Goal: Transaction & Acquisition: Obtain resource

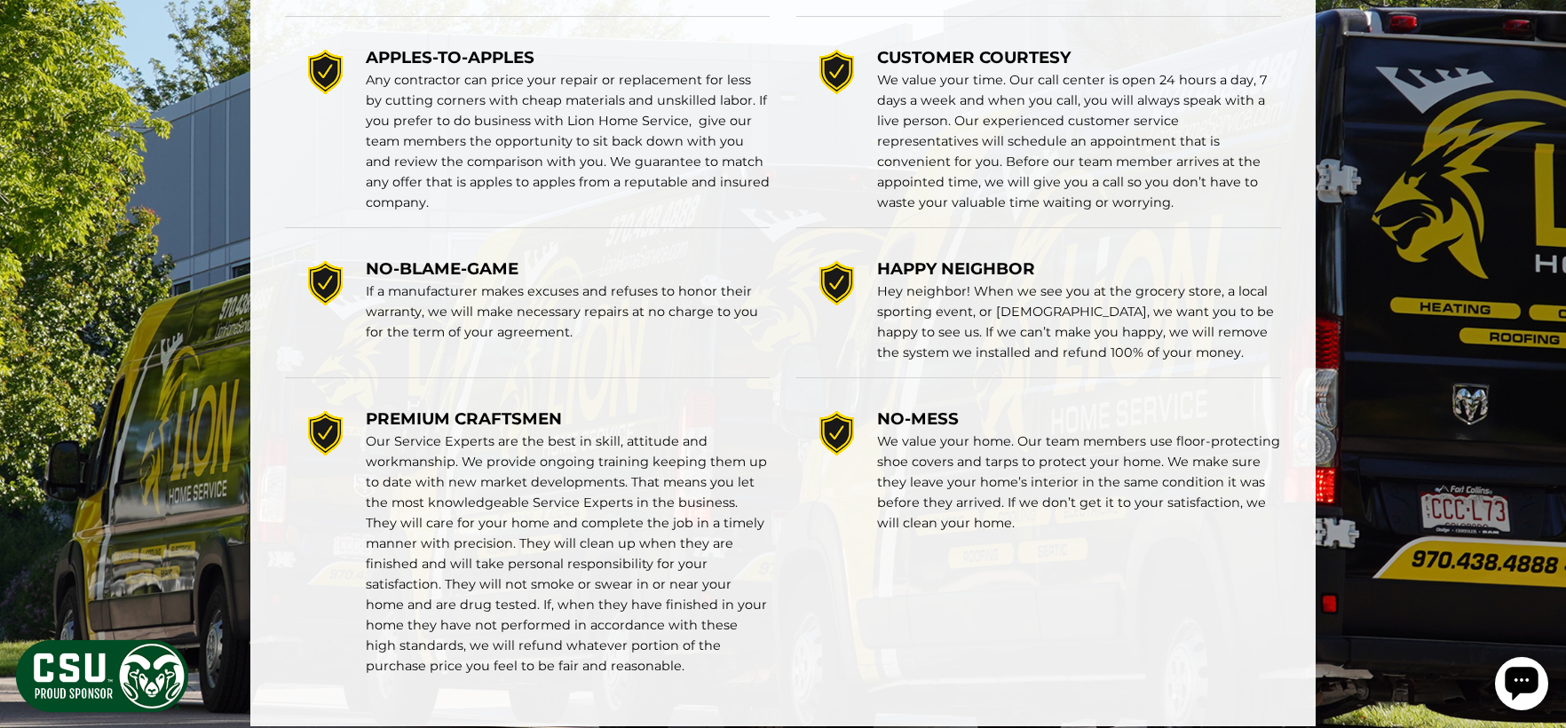
scroll to position [5650, 0]
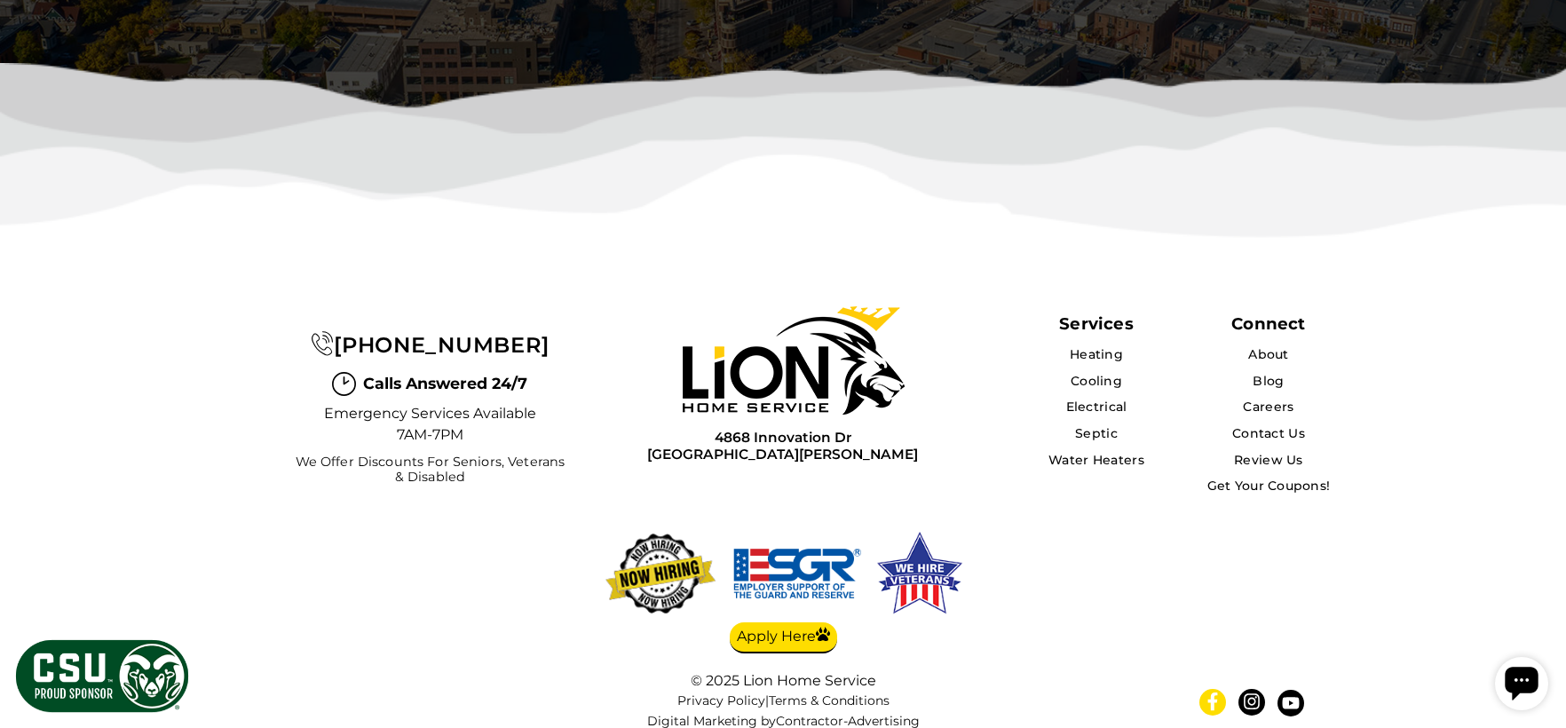
click at [1218, 693] on icon at bounding box center [1213, 702] width 18 height 18
click at [1251, 693] on icon at bounding box center [1252, 702] width 18 height 18
click at [1295, 697] on icon at bounding box center [1291, 703] width 17 height 12
click at [1253, 478] on link "Get Your Coupons!" at bounding box center [1269, 486] width 125 height 16
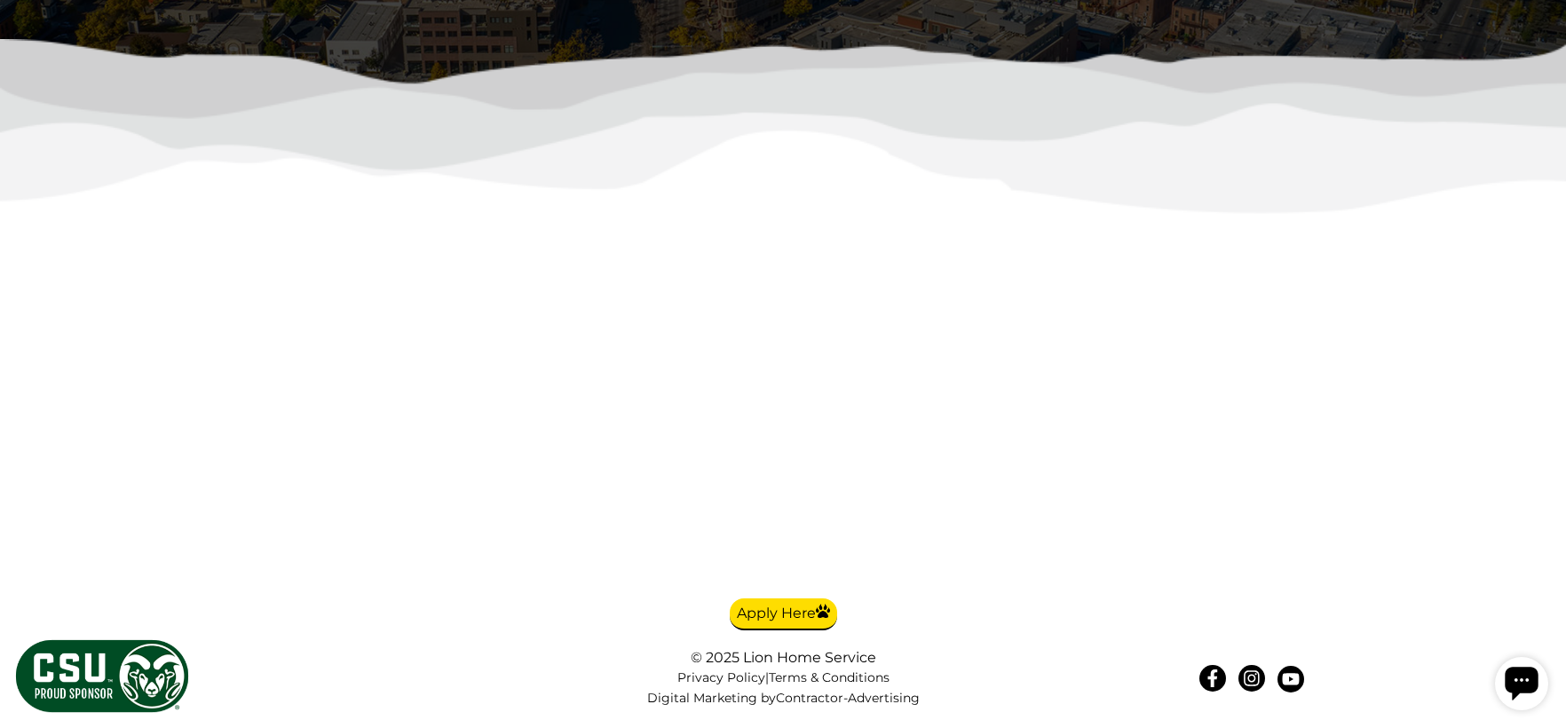
scroll to position [5186, 0]
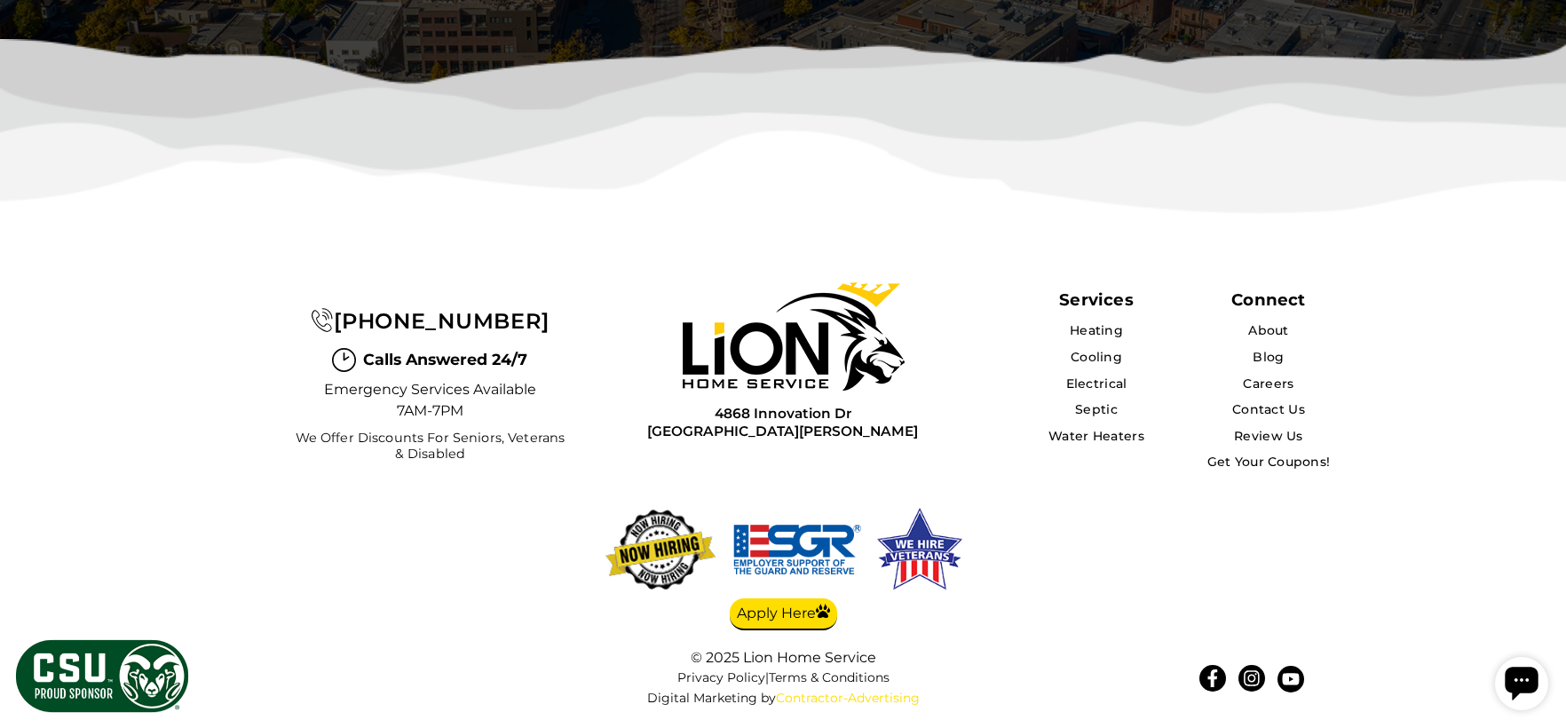
click at [856, 700] on link "Contractor-Advertising" at bounding box center [848, 698] width 144 height 15
